Goal: Transaction & Acquisition: Purchase product/service

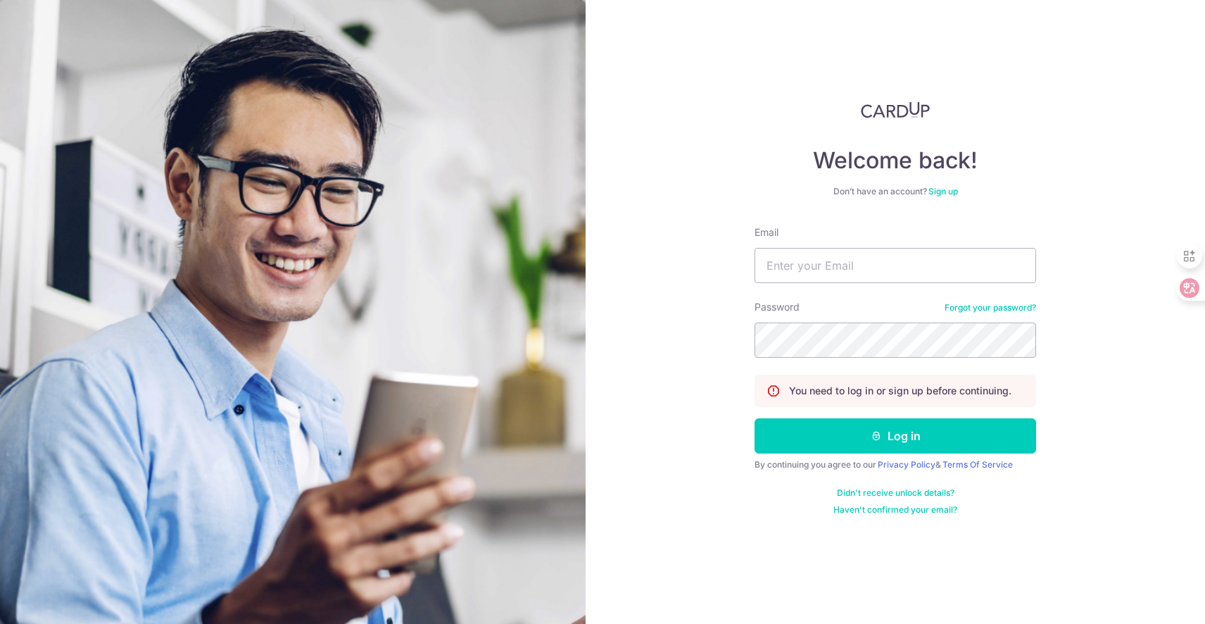
type input "[EMAIL_ADDRESS][DOMAIN_NAME]"
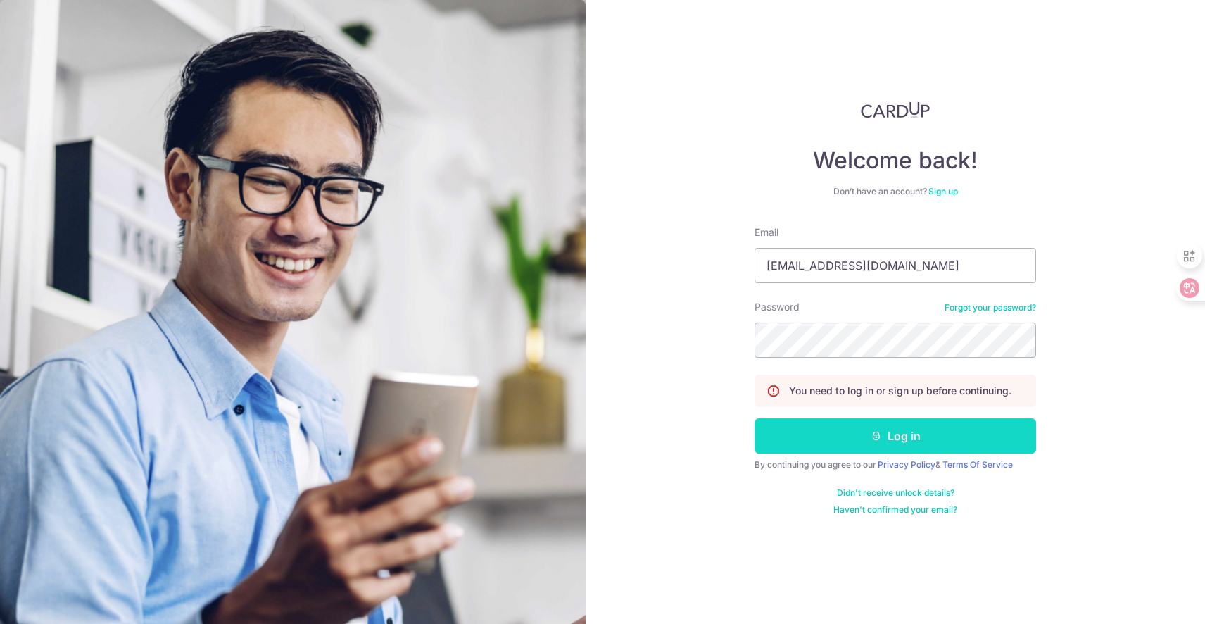
click at [843, 445] on button "Log in" at bounding box center [896, 435] width 282 height 35
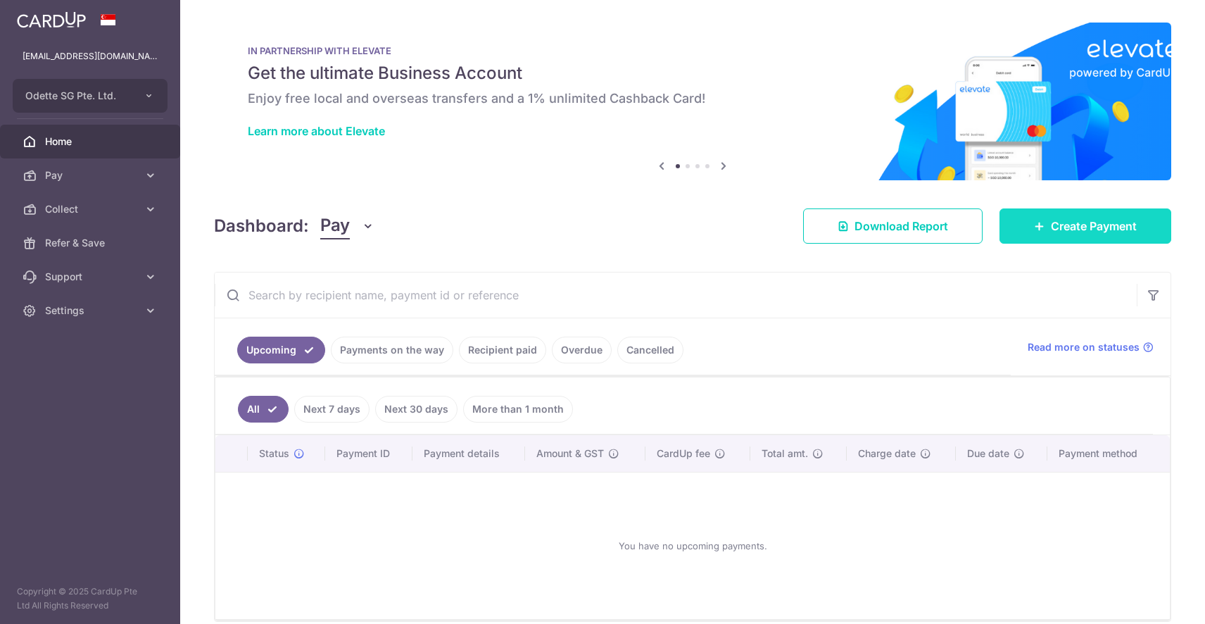
click at [1129, 228] on link "Create Payment" at bounding box center [1085, 225] width 172 height 35
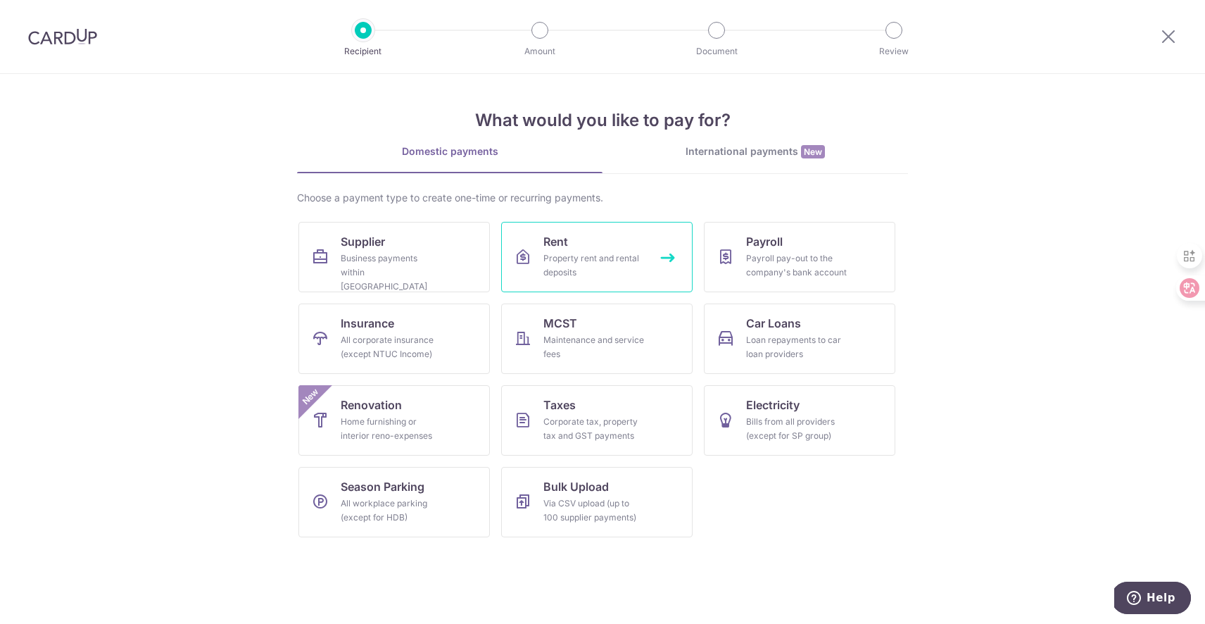
click at [662, 255] on link "Rent Property rent and rental deposits" at bounding box center [596, 257] width 191 height 70
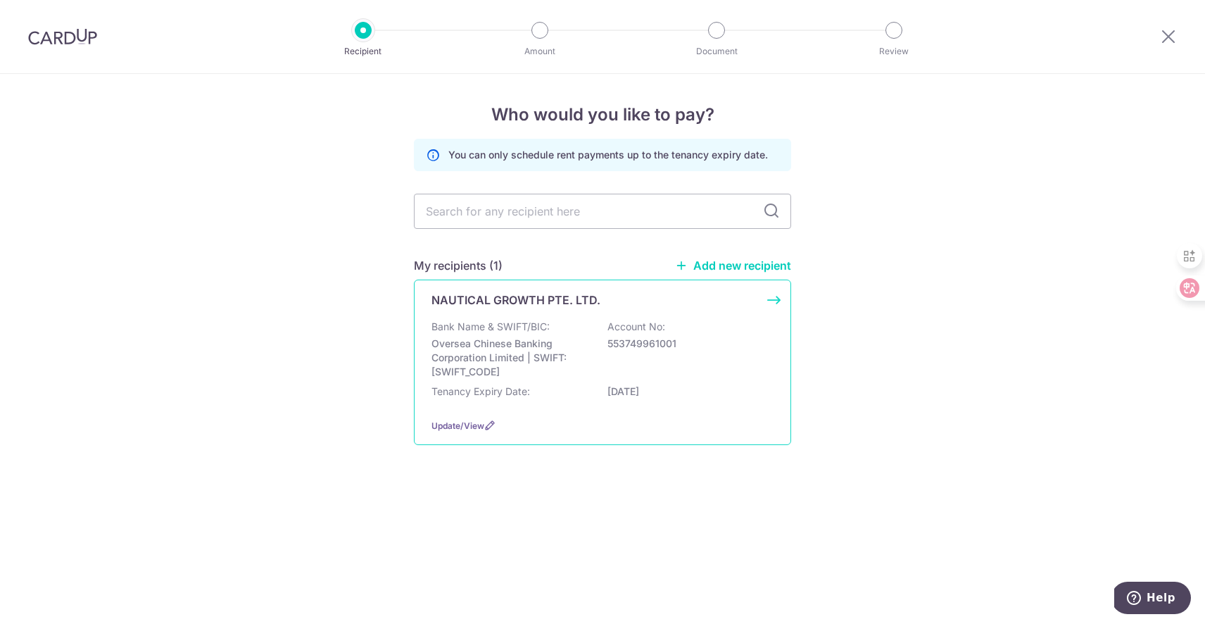
click at [769, 298] on div "NAUTICAL GROWTH PTE. LTD. Bank Name & SWIFT/BIC: Oversea Chinese Banking Corpor…" at bounding box center [602, 361] width 377 height 165
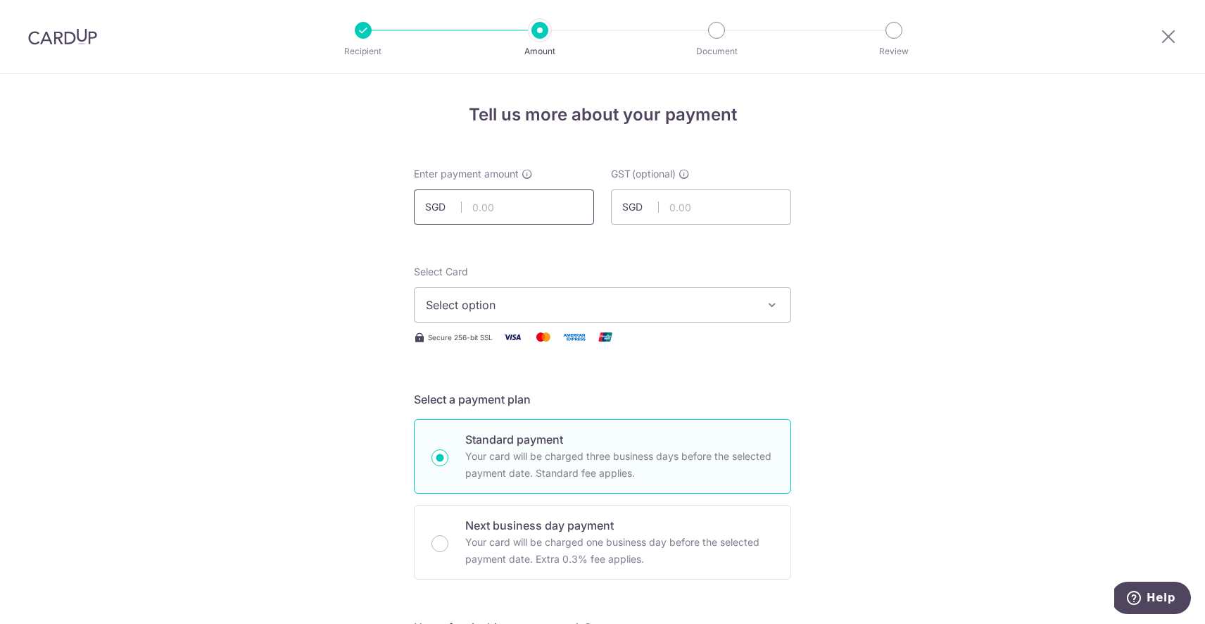
click at [526, 212] on input "text" at bounding box center [504, 206] width 180 height 35
type input "10,500.00"
click at [488, 303] on span "Select option" at bounding box center [590, 304] width 328 height 17
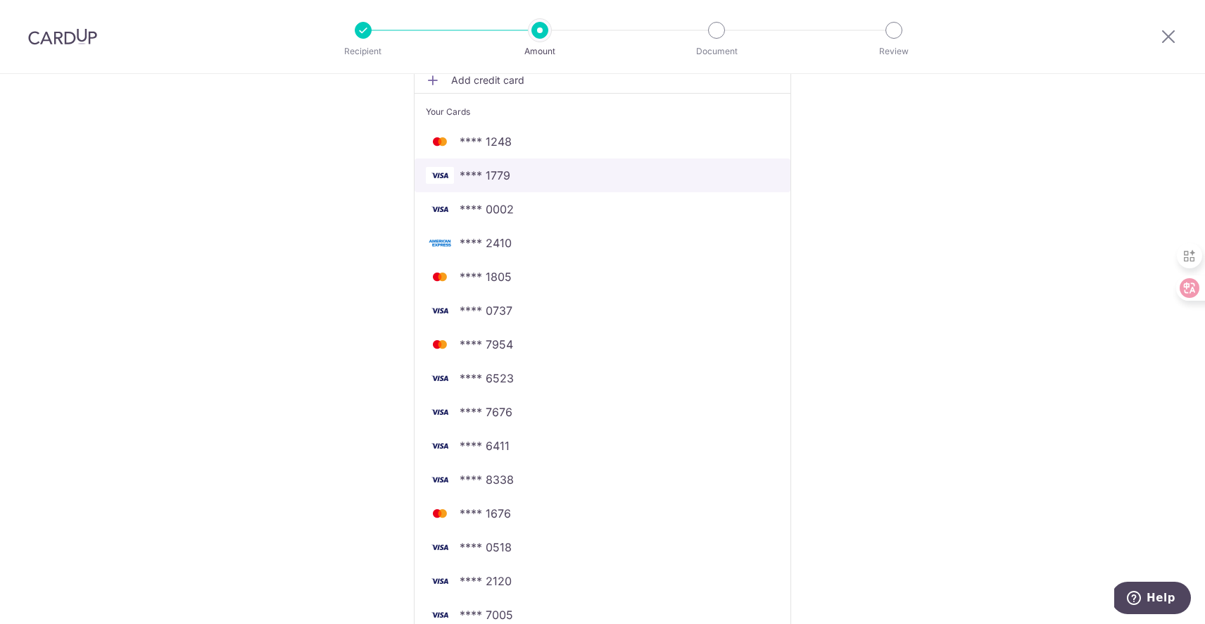
scroll to position [263, 0]
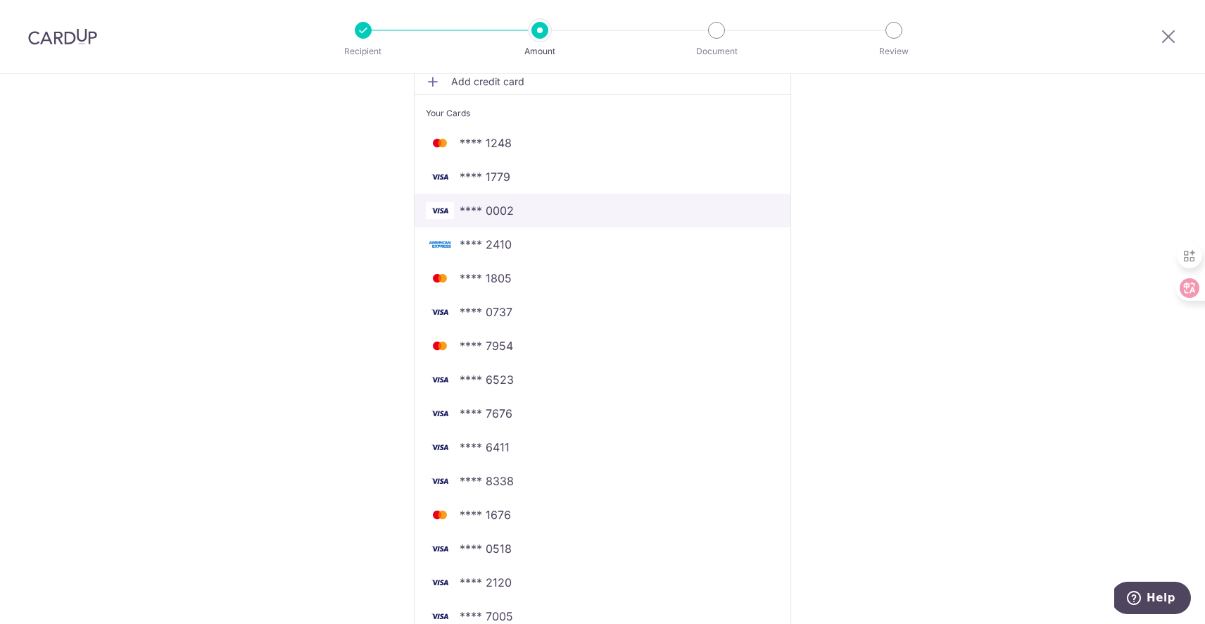
click at [505, 209] on span "**** 0002" at bounding box center [487, 210] width 54 height 17
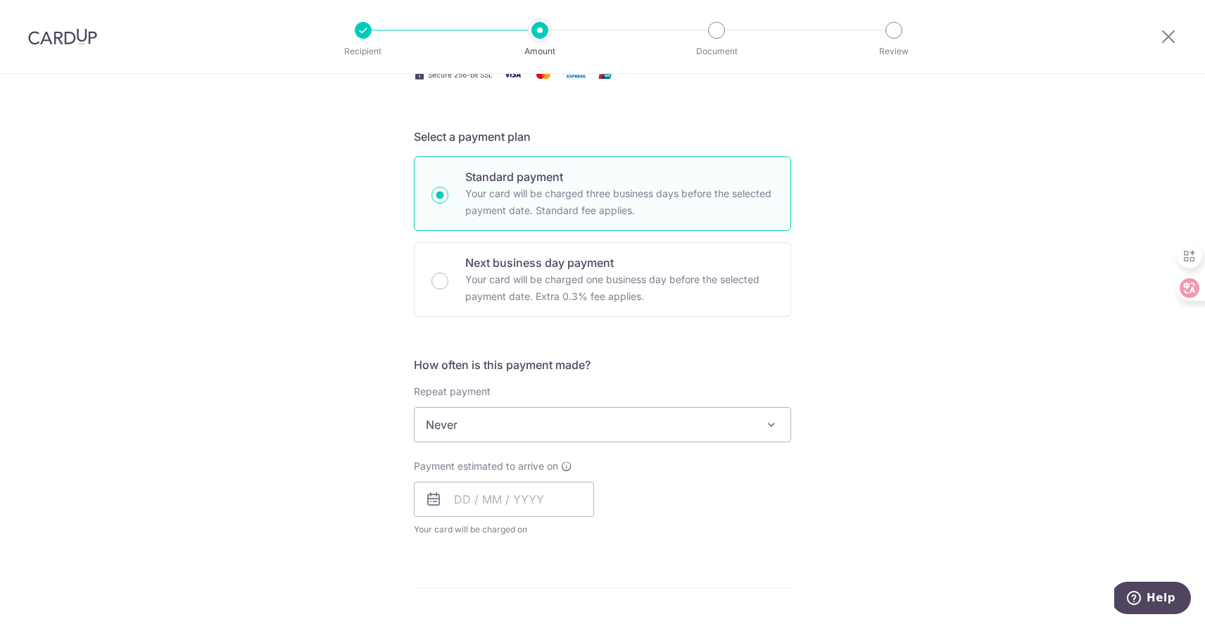
click at [300, 208] on div "Tell us more about your payment Enter payment amount SGD 10,500.00 10500.00 GST…" at bounding box center [602, 495] width 1205 height 1368
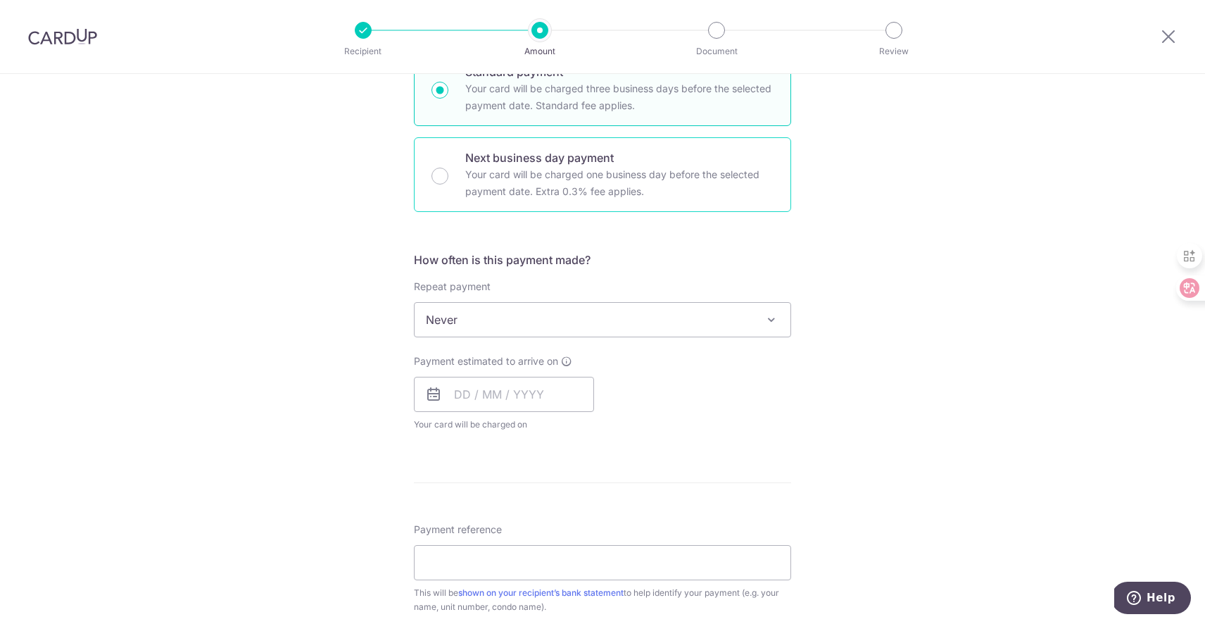
scroll to position [367, 0]
click at [438, 175] on input "Next business day payment Your card will be charged one business day before the…" at bounding box center [439, 176] width 17 height 17
radio input "true"
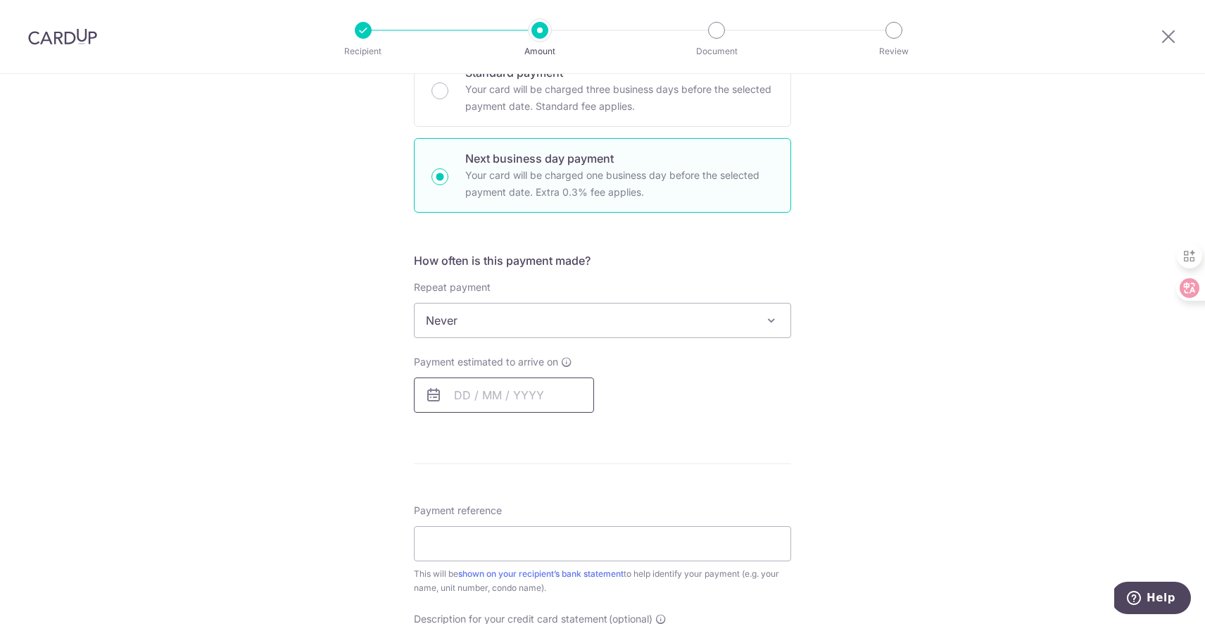
click at [449, 386] on input "text" at bounding box center [504, 394] width 180 height 35
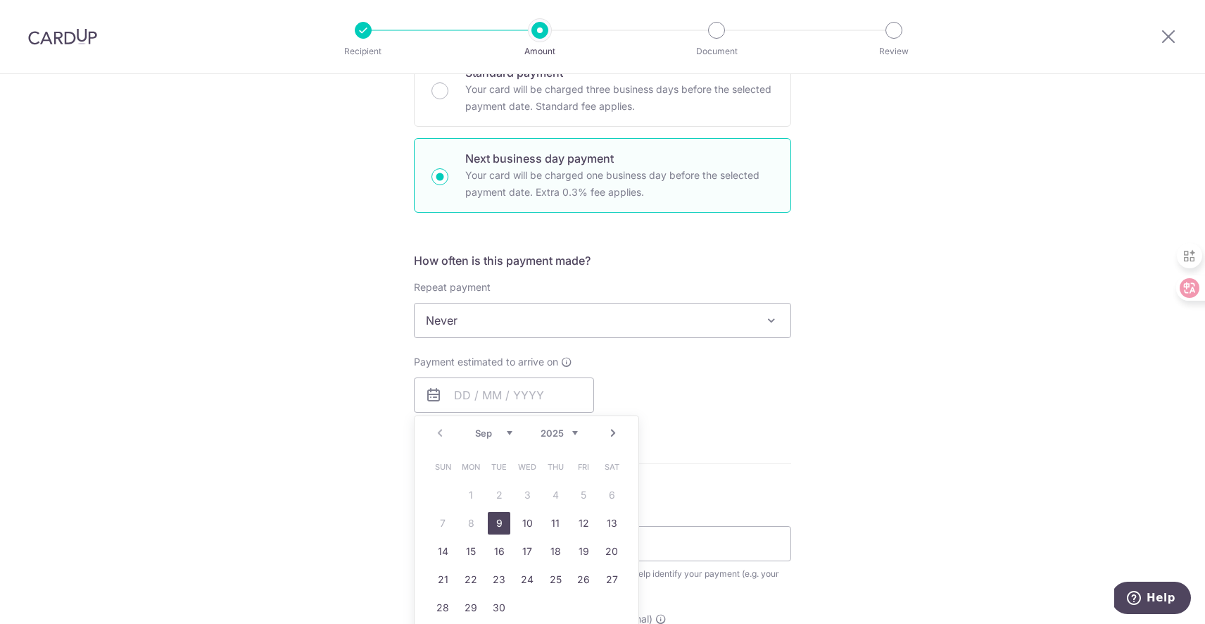
click at [492, 519] on link "9" at bounding box center [499, 523] width 23 height 23
type input "[DATE]"
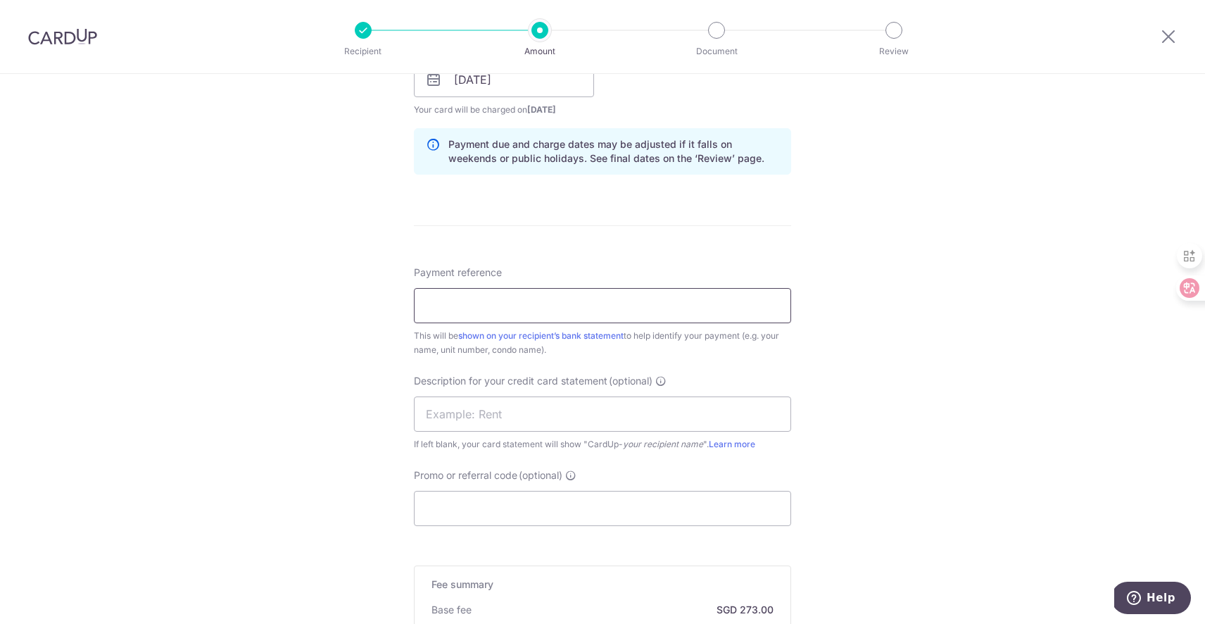
scroll to position [681, 0]
click at [463, 299] on input "Payment reference" at bounding box center [602, 306] width 377 height 35
type input "Odette Rent"
click at [349, 341] on div "Tell us more about your payment Enter payment amount SGD 10,500.00 10500.00 GST…" at bounding box center [602, 140] width 1205 height 1494
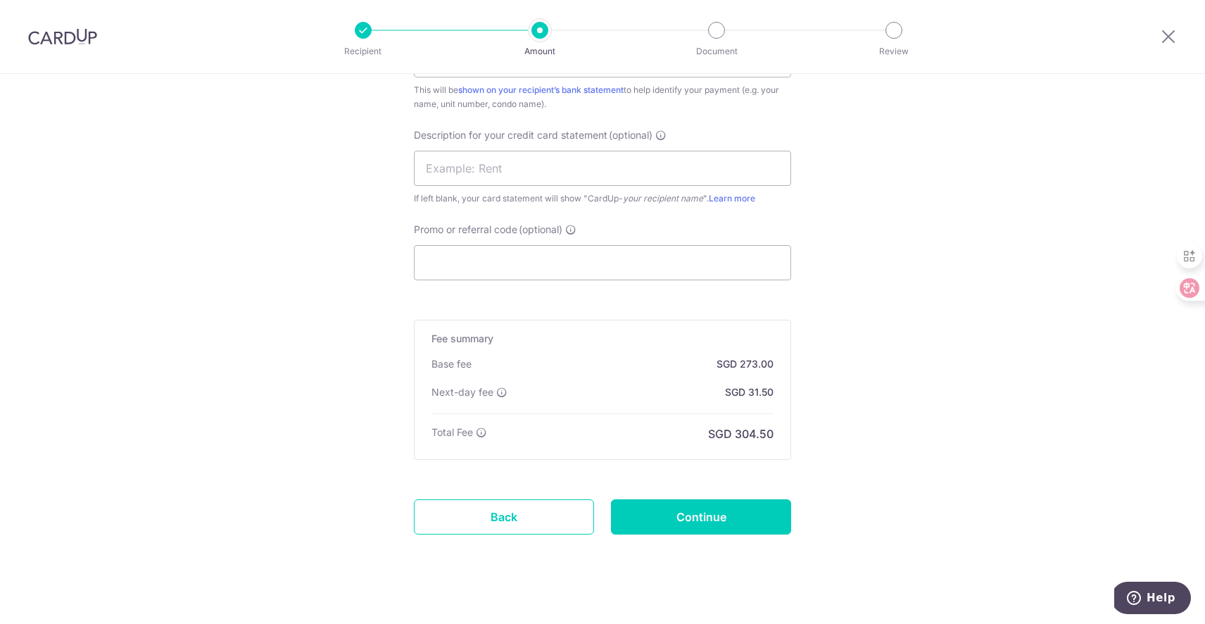
scroll to position [933, 0]
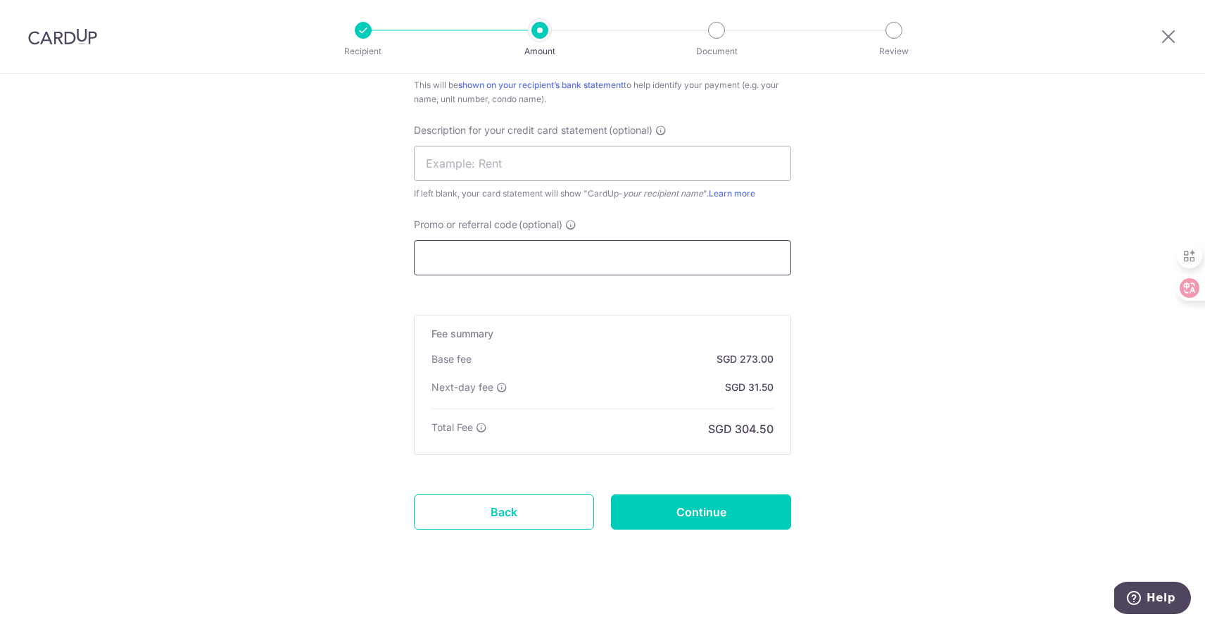
click at [557, 258] on input "Promo or referral code (optional)" at bounding box center [602, 257] width 377 height 35
paste input "SAVERENT179"
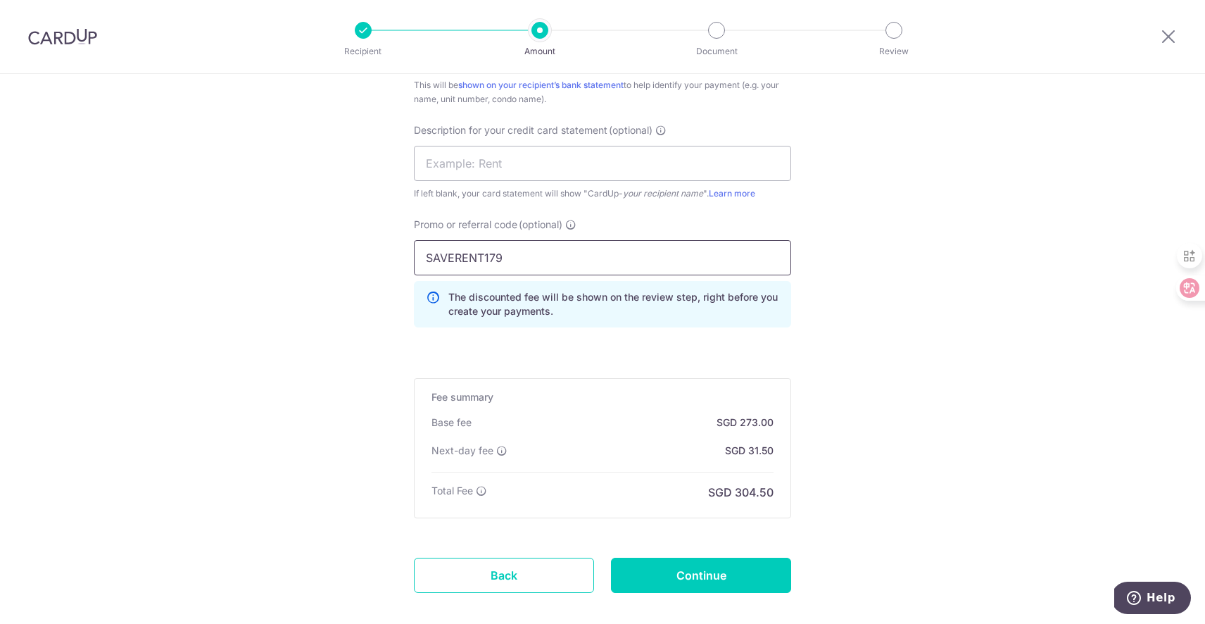
type input "SAVERENT179"
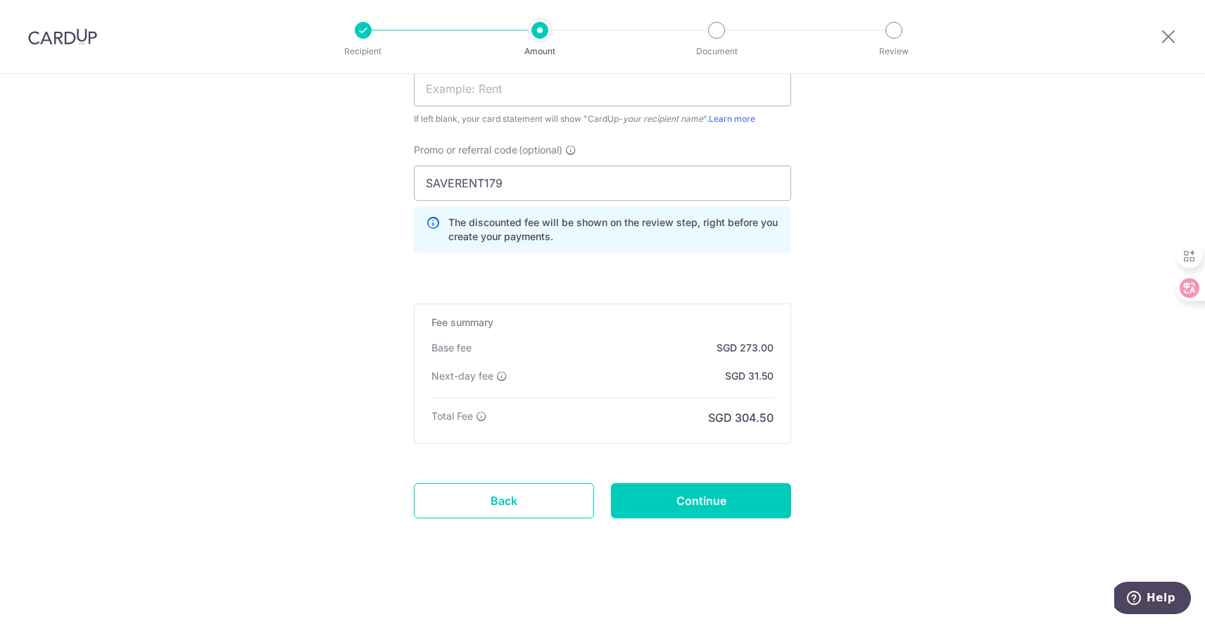
scroll to position [1007, 0]
click at [663, 506] on input "Continue" at bounding box center [701, 501] width 180 height 35
type input "Create Schedule"
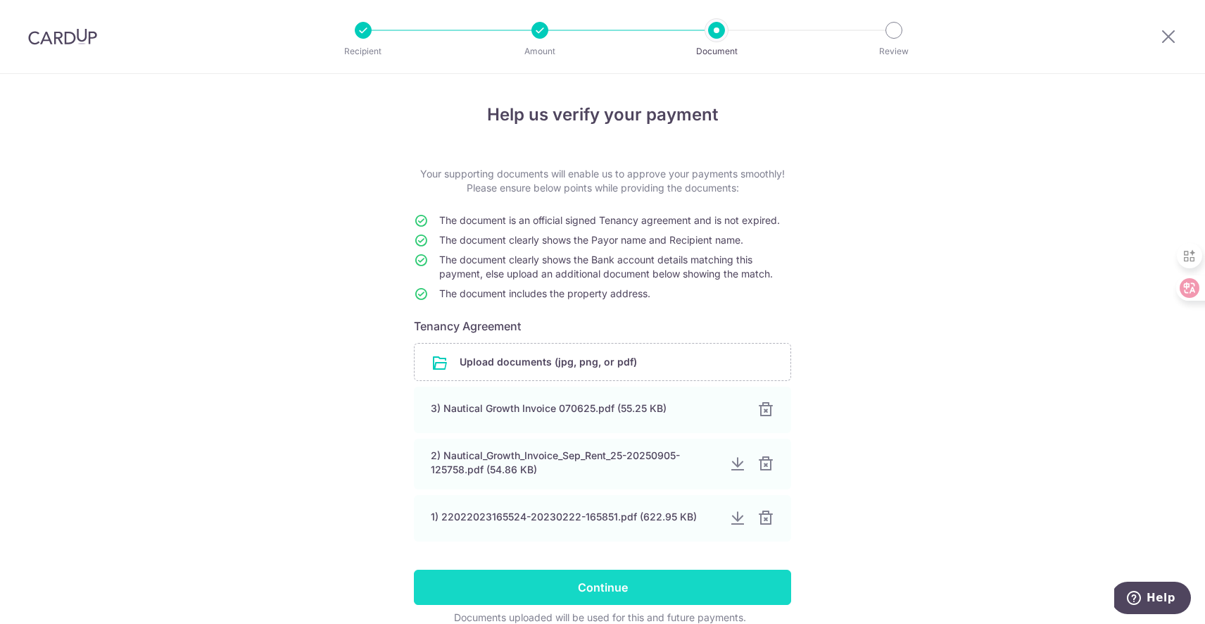
click at [580, 576] on input "Continue" at bounding box center [602, 586] width 377 height 35
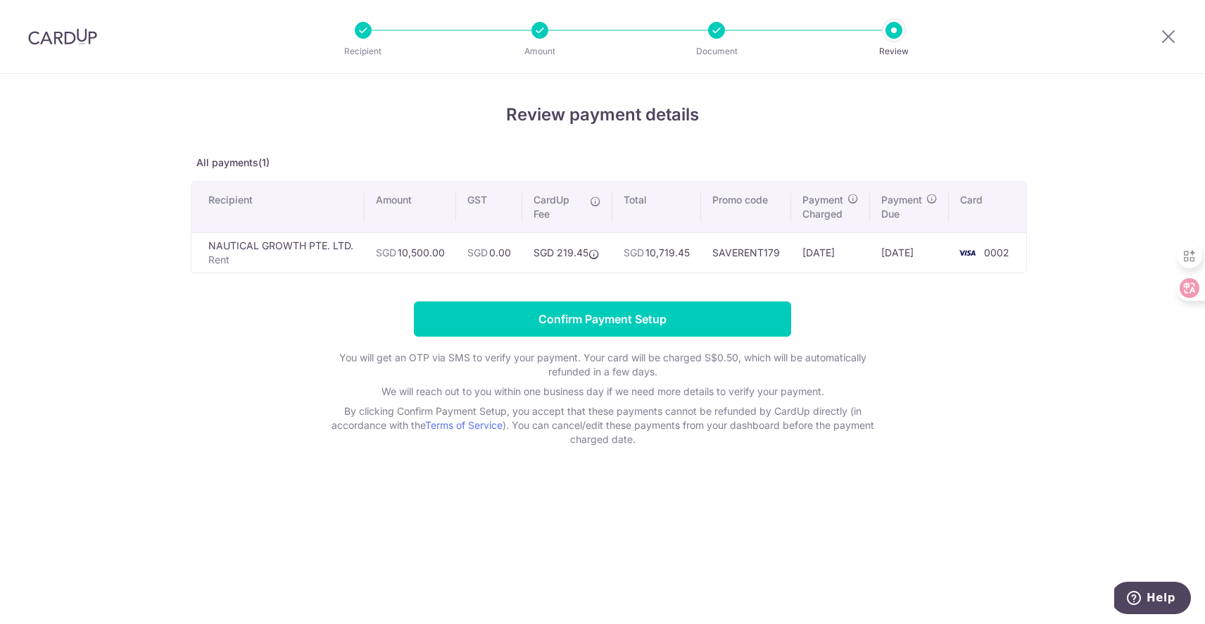
click at [574, 273] on div "Review payment details All payments(1) Recipient Amount GST CardUp Fee Total Pr…" at bounding box center [603, 274] width 824 height 344
click at [854, 315] on form "Confirm Payment Setup You will get an OTP via SMS to verify your payment. Your …" at bounding box center [603, 373] width 824 height 145
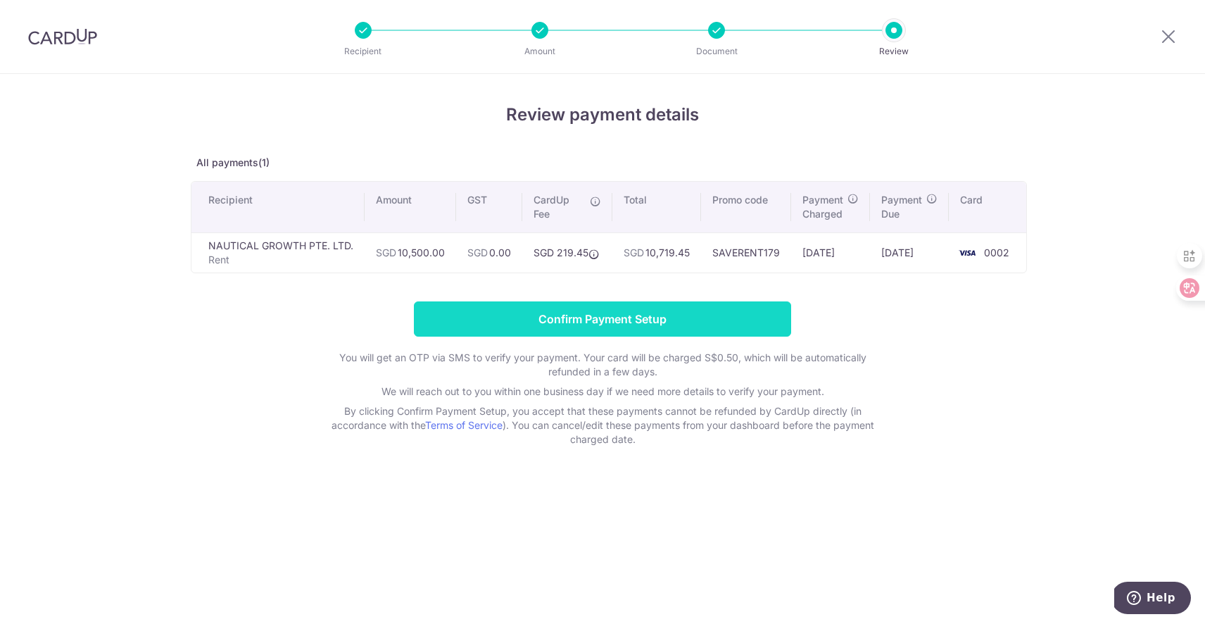
click at [738, 317] on input "Confirm Payment Setup" at bounding box center [602, 318] width 377 height 35
